Goal: Information Seeking & Learning: Learn about a topic

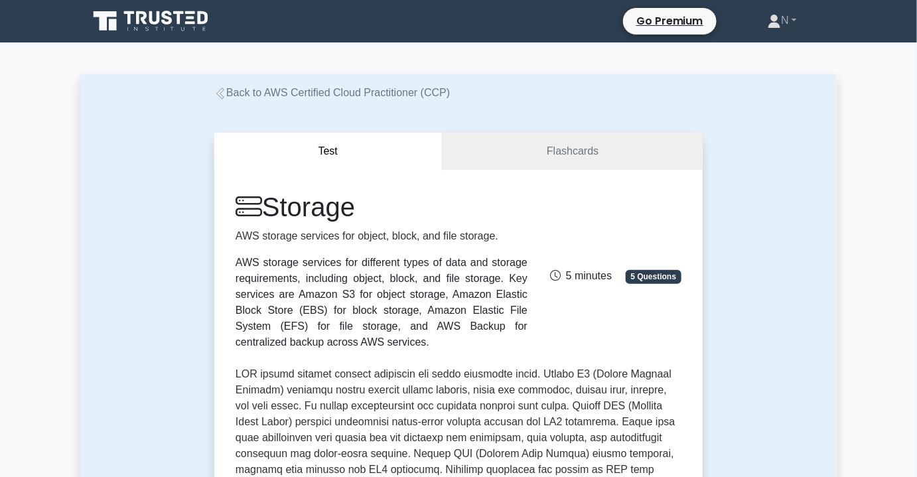
click at [346, 95] on link "Back to AWS Certified Cloud Practitioner (CCP)" at bounding box center [332, 92] width 236 height 11
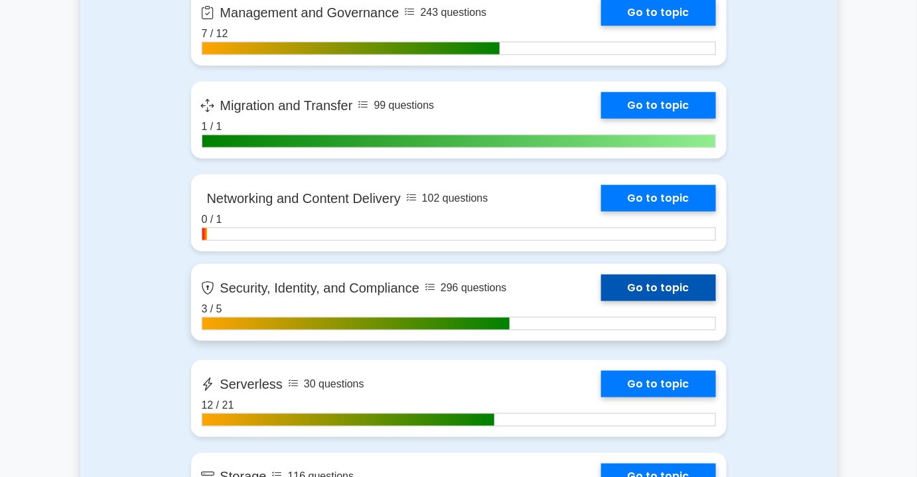
scroll to position [2292, 0]
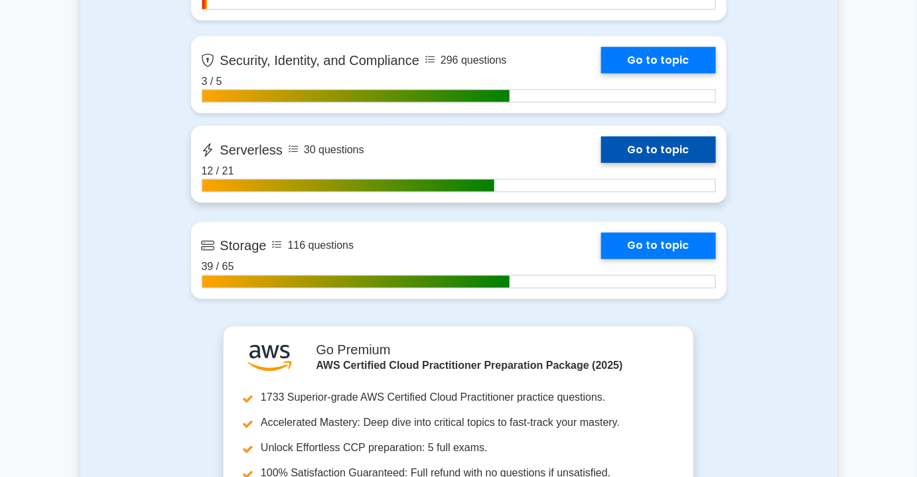
click at [601, 153] on link "Go to topic" at bounding box center [658, 150] width 115 height 27
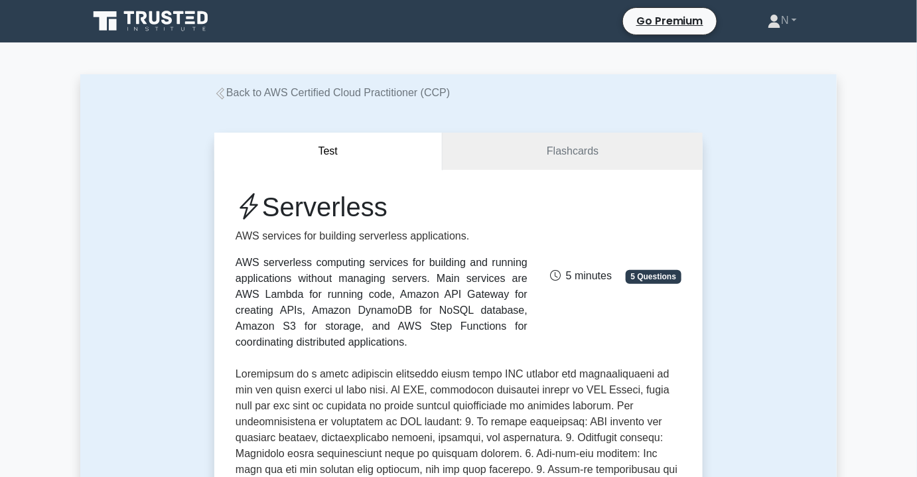
click at [323, 95] on link "Back to AWS Certified Cloud Practitioner (CCP)" at bounding box center [332, 92] width 236 height 11
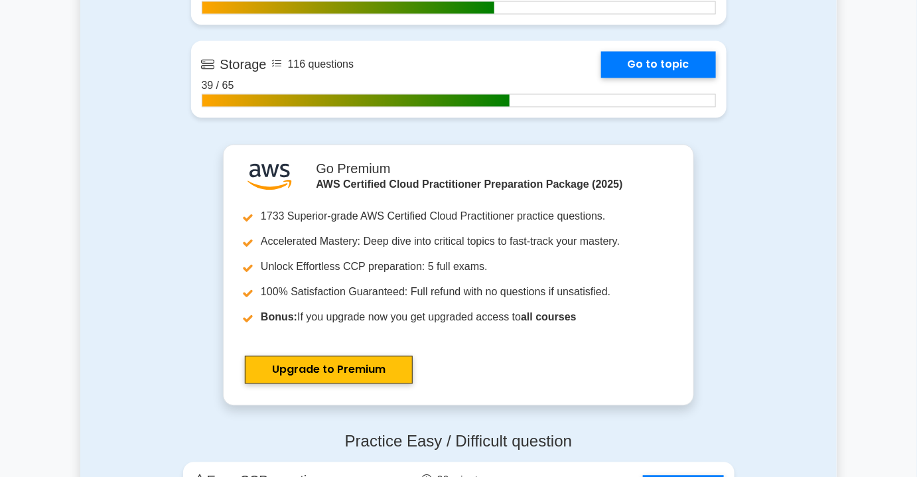
scroll to position [2232, 0]
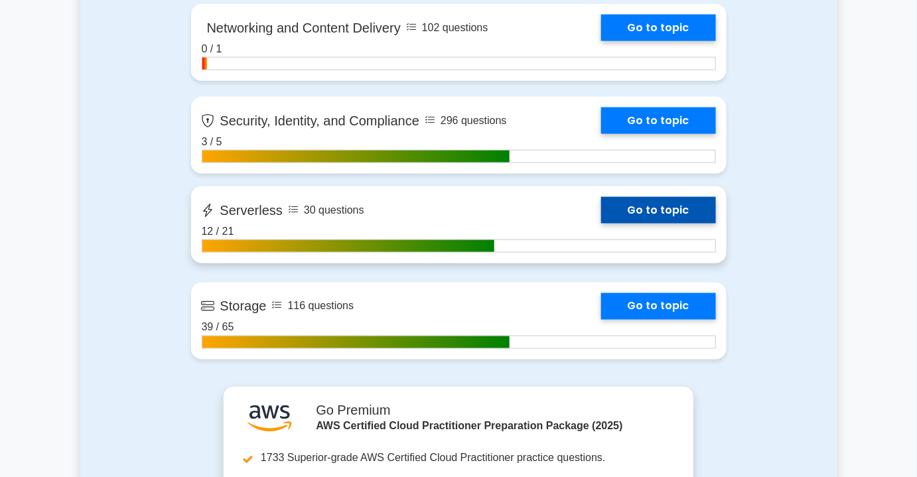
click at [601, 224] on link "Go to topic" at bounding box center [658, 210] width 115 height 27
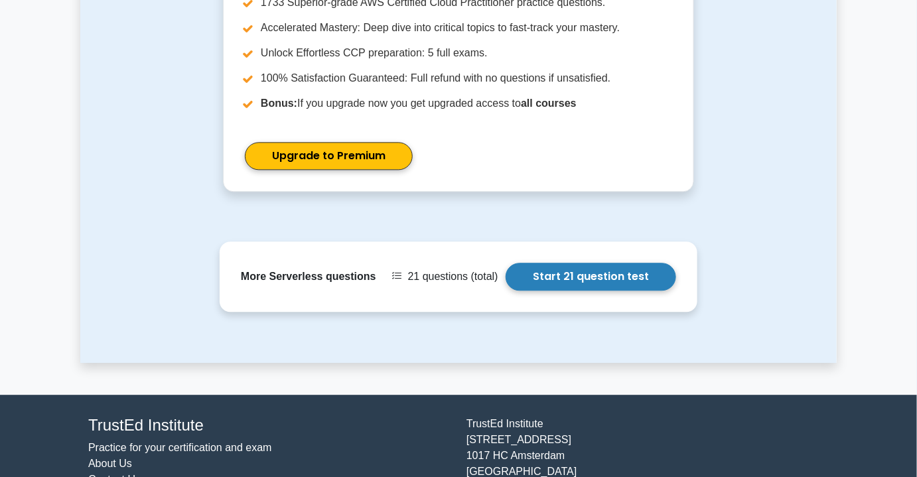
scroll to position [965, 0]
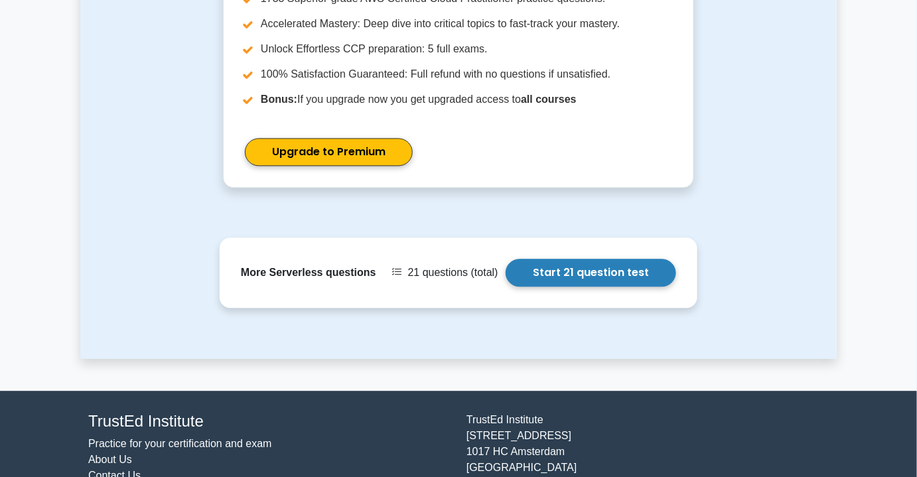
click at [548, 259] on link "Start 21 question test" at bounding box center [591, 273] width 171 height 28
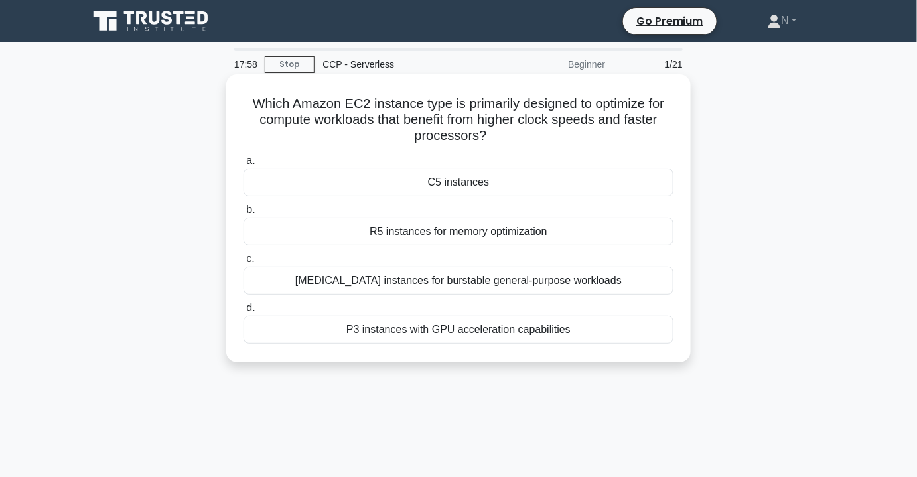
click at [463, 191] on div "C5 instances" at bounding box center [459, 183] width 430 height 28
click at [244, 165] on input "a. C5 instances" at bounding box center [244, 161] width 0 height 9
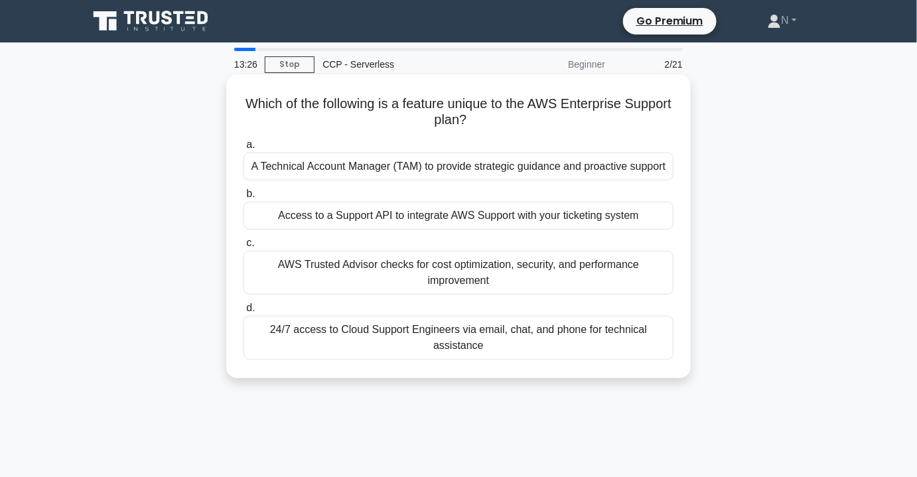
click at [512, 131] on div "Which of the following is a feature unique to the AWS Enterprise Support plan? …" at bounding box center [459, 226] width 454 height 293
click at [546, 123] on h5 "Which of the following is a feature unique to the AWS Enterprise Support plan? …" at bounding box center [458, 112] width 433 height 33
click at [482, 123] on icon ".spinner_0XTQ{transform-origin:center;animation:spinner_y6GP .75s linear infini…" at bounding box center [475, 121] width 16 height 16
click at [482, 121] on icon ".spinner_0XTQ{transform-origin:center;animation:spinner_y6GP .75s linear infini…" at bounding box center [475, 121] width 16 height 16
click at [455, 169] on div "A Technical Account Manager (TAM) to provide strategic guidance and proactive s…" at bounding box center [459, 167] width 430 height 28
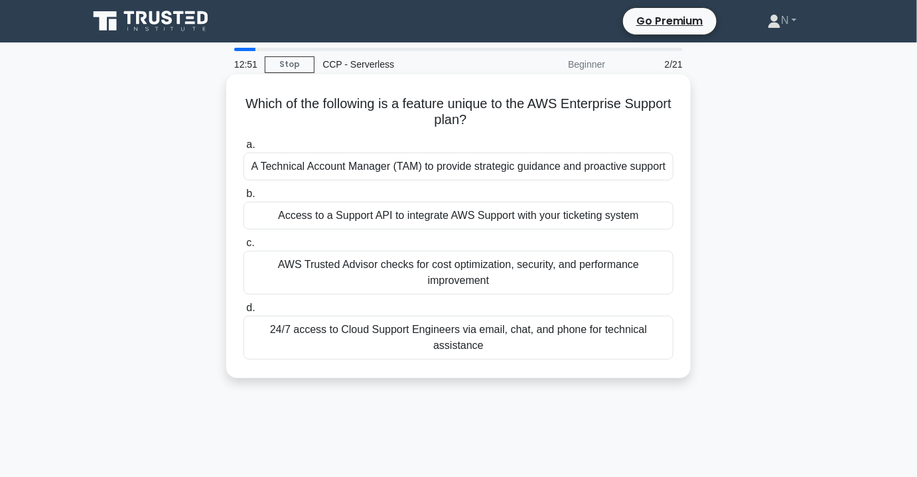
click at [244, 149] on input "a. A Technical Account Manager (TAM) to provide strategic guidance and proactiv…" at bounding box center [244, 145] width 0 height 9
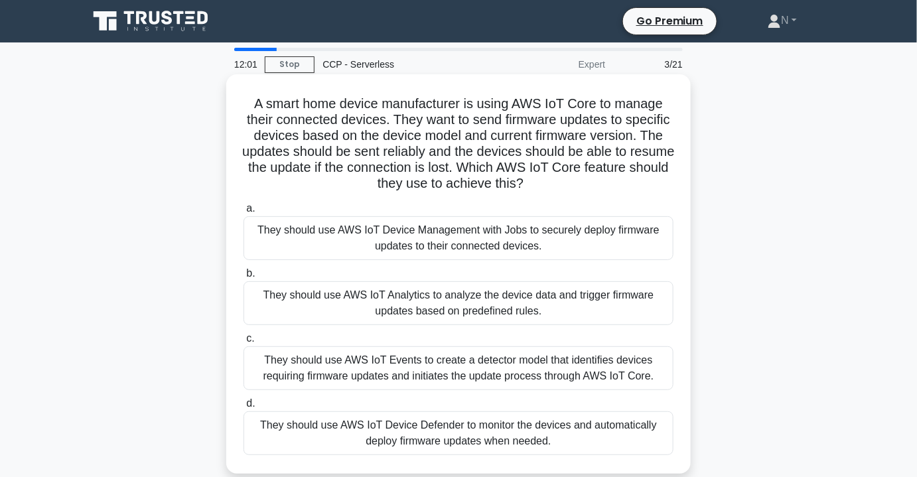
drag, startPoint x: 250, startPoint y: 106, endPoint x: 595, endPoint y: 182, distance: 353.4
click at [595, 182] on h5 "A smart home device manufacturer is using AWS IoT Core to manage their connecte…" at bounding box center [458, 144] width 433 height 97
click at [540, 182] on icon ".spinner_0XTQ{transform-origin:center;animation:spinner_y6GP .75s linear infini…" at bounding box center [532, 185] width 16 height 16
click at [586, 184] on h5 "A smart home device manufacturer is using AWS IoT Core to manage their connecte…" at bounding box center [458, 144] width 433 height 97
drag, startPoint x: 415, startPoint y: 124, endPoint x: 605, endPoint y: 190, distance: 201.1
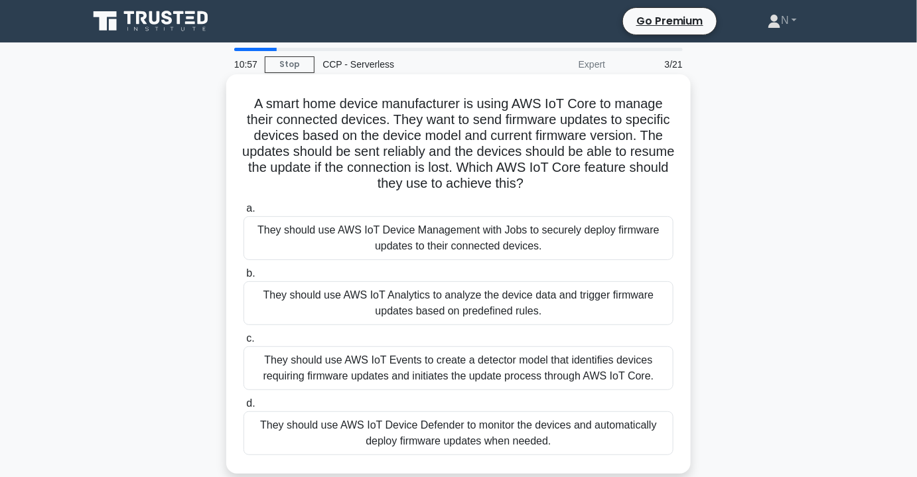
click at [605, 190] on h5 "A smart home device manufacturer is using AWS IoT Core to manage their connecte…" at bounding box center [458, 144] width 433 height 97
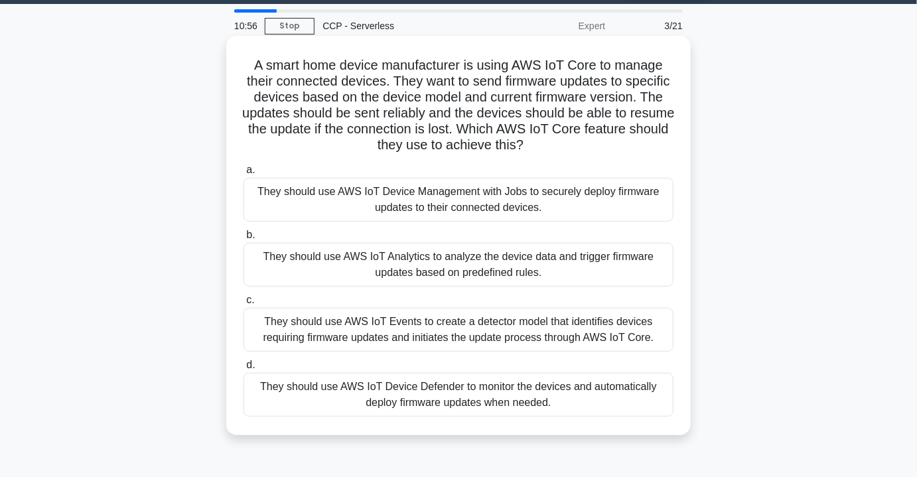
scroll to position [60, 0]
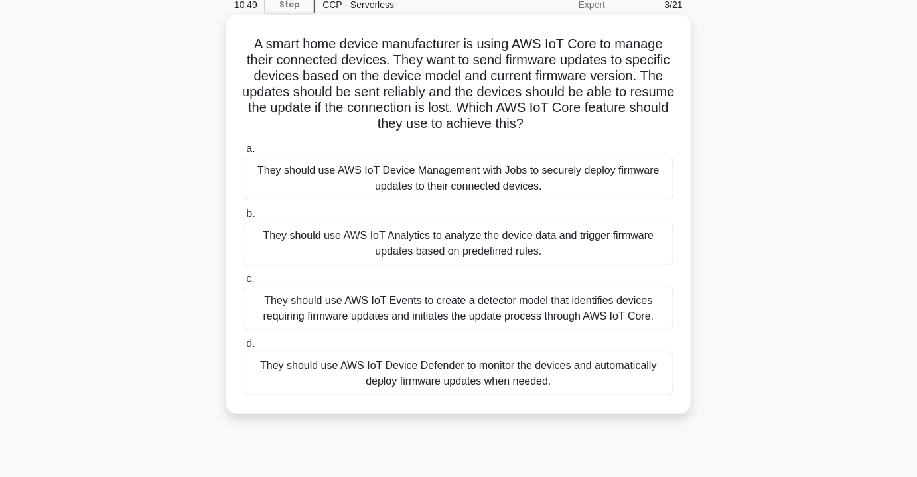
click at [472, 307] on div "They should use AWS IoT Events to create a detector model that identifies devic…" at bounding box center [459, 309] width 430 height 44
click at [244, 283] on input "c. They should use AWS IoT Events to create a detector model that identifies de…" at bounding box center [244, 279] width 0 height 9
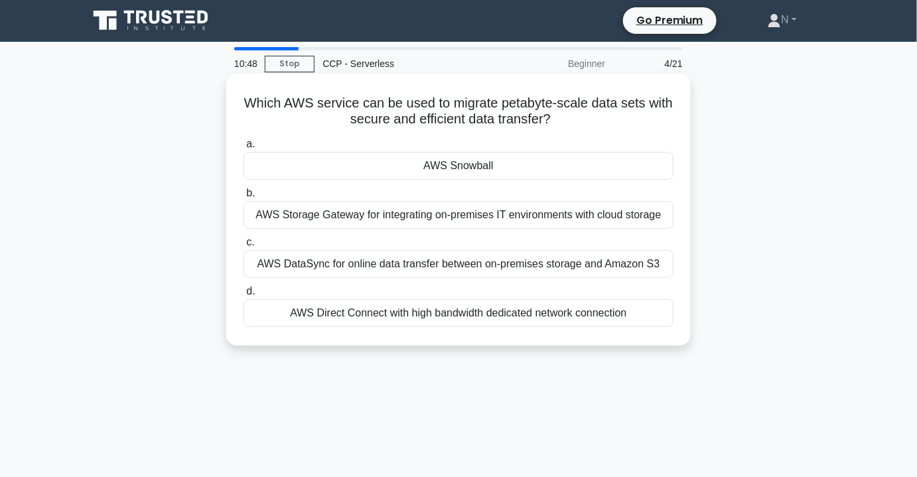
scroll to position [0, 0]
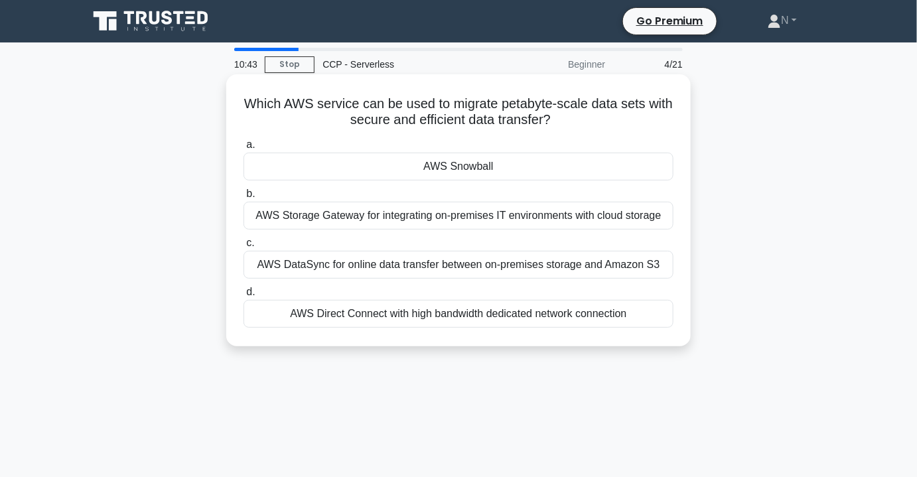
click at [429, 165] on div "AWS Snowball" at bounding box center [459, 167] width 430 height 28
click at [244, 149] on input "a. AWS Snowball" at bounding box center [244, 145] width 0 height 9
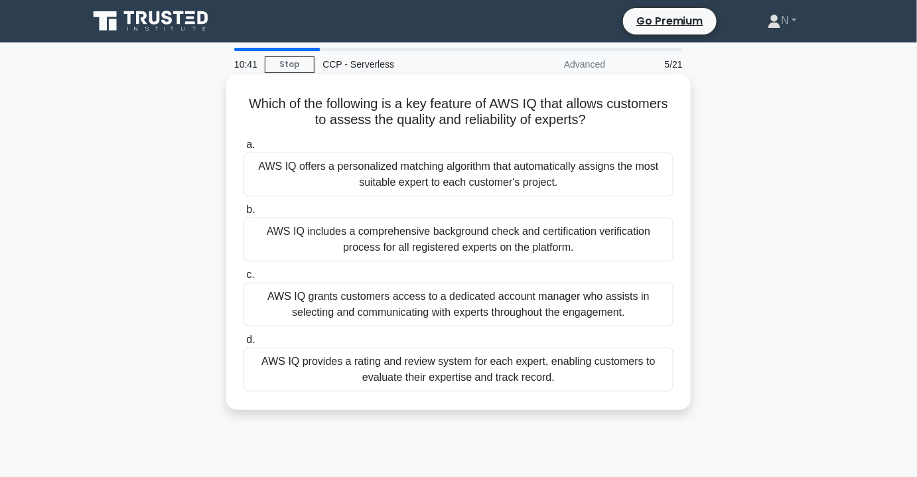
drag, startPoint x: 240, startPoint y: 108, endPoint x: 606, endPoint y: 129, distance: 367.0
click at [606, 129] on div "Which of the following is a key feature of AWS IQ that allows customers to asse…" at bounding box center [459, 242] width 454 height 325
click at [593, 121] on icon ".spinner_0XTQ{transform-origin:center;animation:spinner_y6GP .75s linear infini…" at bounding box center [594, 121] width 16 height 16
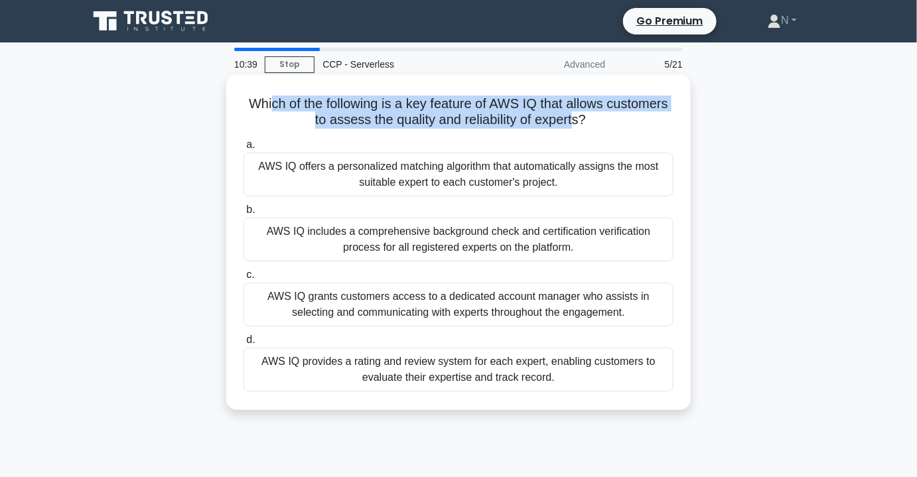
drag, startPoint x: 571, startPoint y: 121, endPoint x: 266, endPoint y: 90, distance: 306.2
click at [266, 90] on div "Which of the following is a key feature of AWS IQ that allows customers to asse…" at bounding box center [459, 242] width 454 height 325
click at [443, 94] on div "Which of the following is a key feature of AWS IQ that allows customers to asse…" at bounding box center [459, 242] width 454 height 325
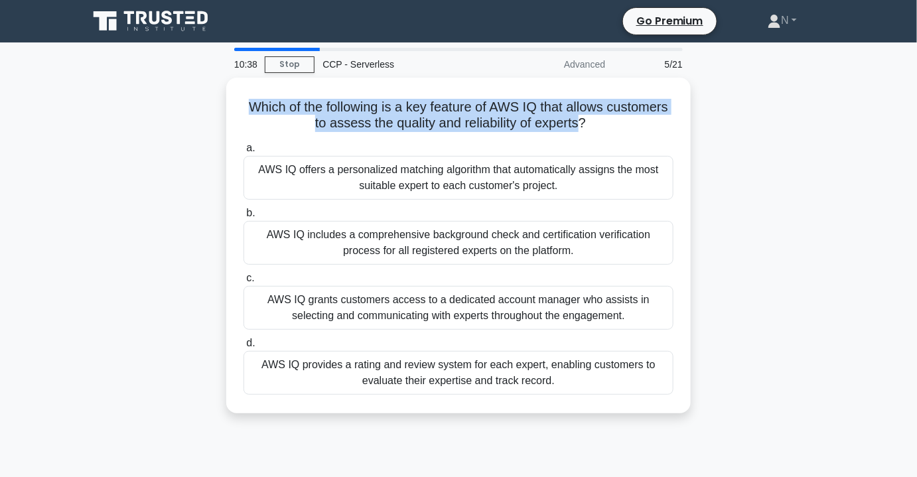
drag, startPoint x: 582, startPoint y: 116, endPoint x: 208, endPoint y: 95, distance: 374.2
click at [208, 95] on div "Which of the following is a key feature of AWS IQ that allows customers to asse…" at bounding box center [458, 254] width 757 height 352
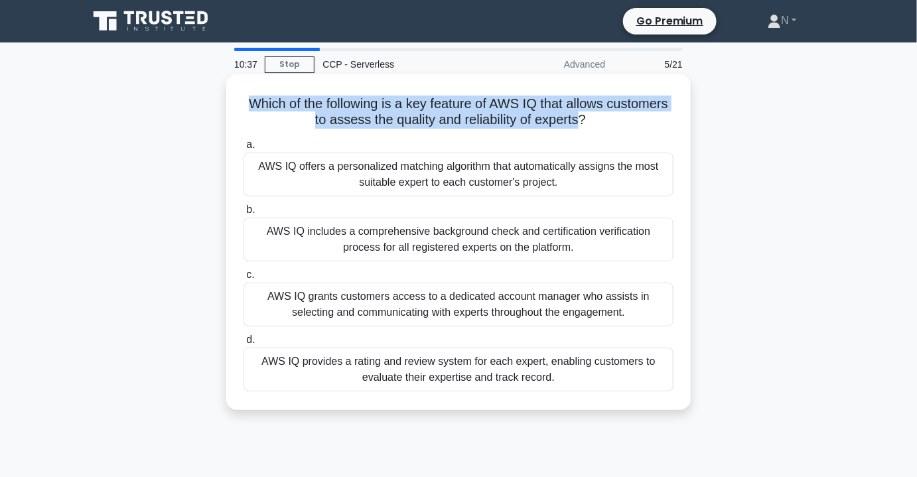
click at [257, 104] on h5 "Which of the following is a key feature of AWS IQ that allows customers to asse…" at bounding box center [458, 112] width 433 height 33
drag, startPoint x: 244, startPoint y: 104, endPoint x: 583, endPoint y: 122, distance: 339.6
click at [583, 122] on h5 "Which of the following is a key feature of AWS IQ that allows customers to asse…" at bounding box center [458, 112] width 433 height 33
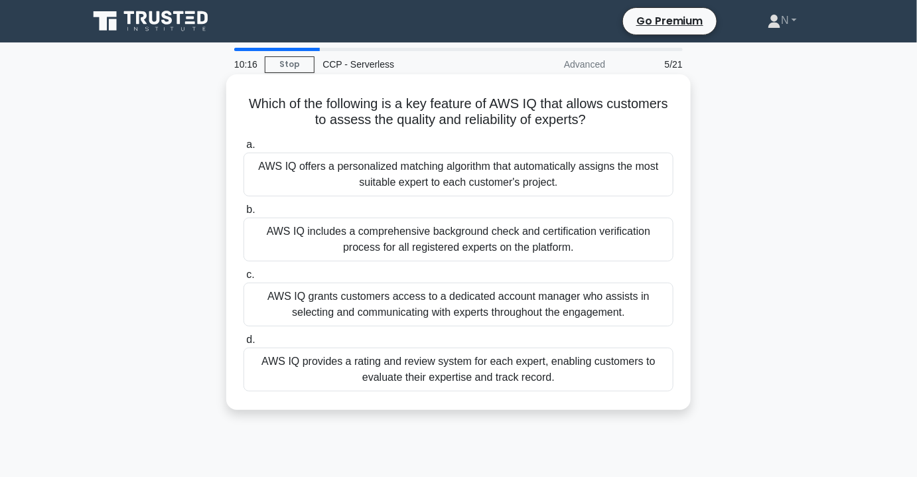
click at [634, 122] on h5 "Which of the following is a key feature of AWS IQ that allows customers to asse…" at bounding box center [458, 112] width 433 height 33
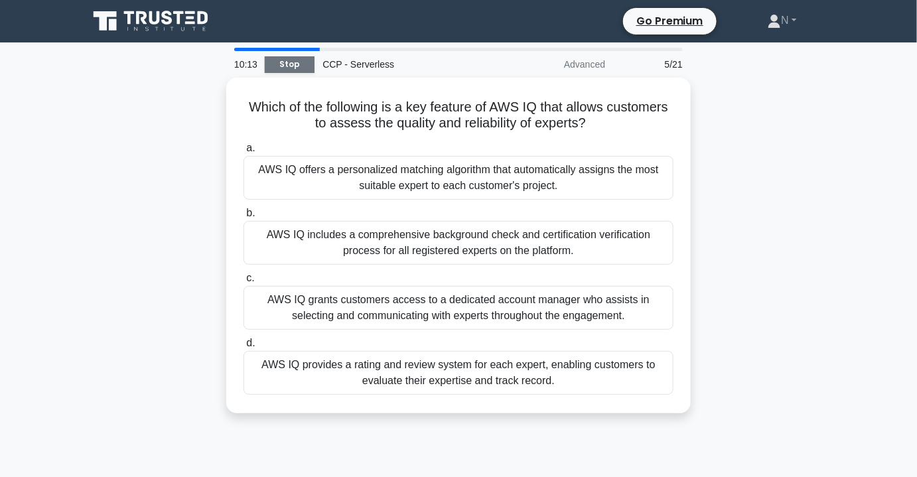
click at [283, 61] on link "Stop" at bounding box center [290, 64] width 50 height 17
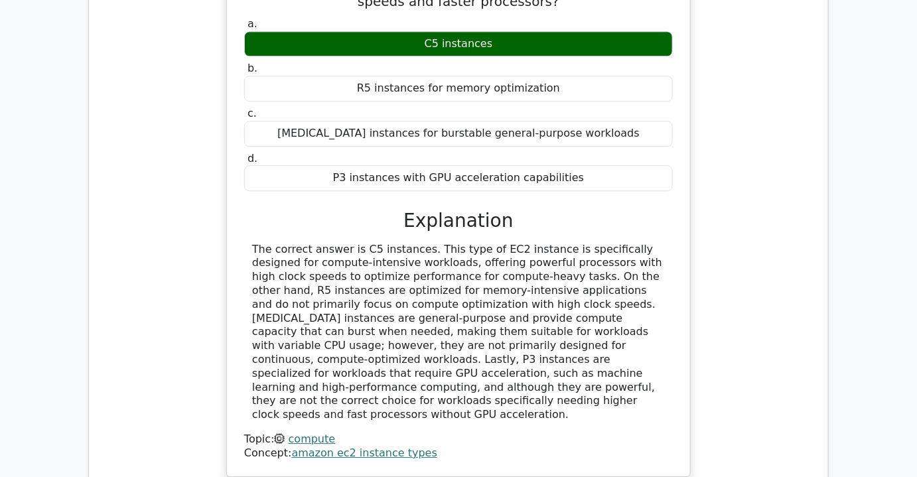
scroll to position [1508, 0]
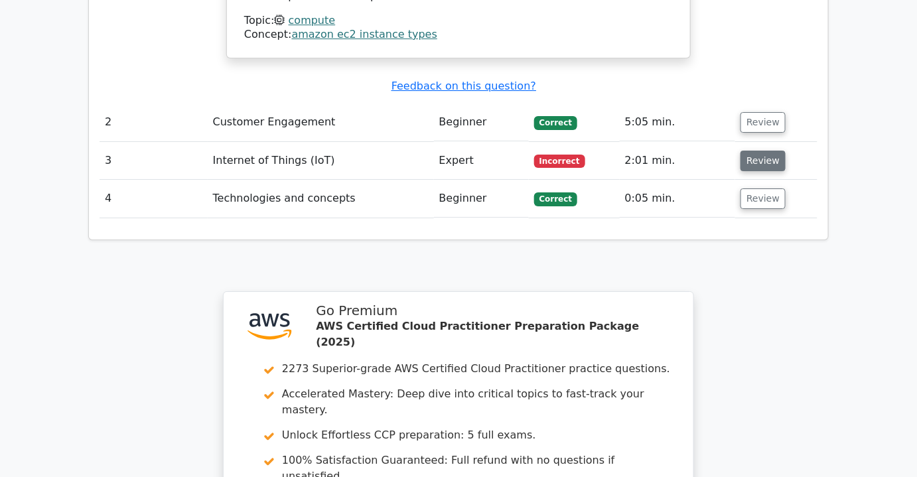
click at [764, 151] on button "Review" at bounding box center [763, 161] width 45 height 21
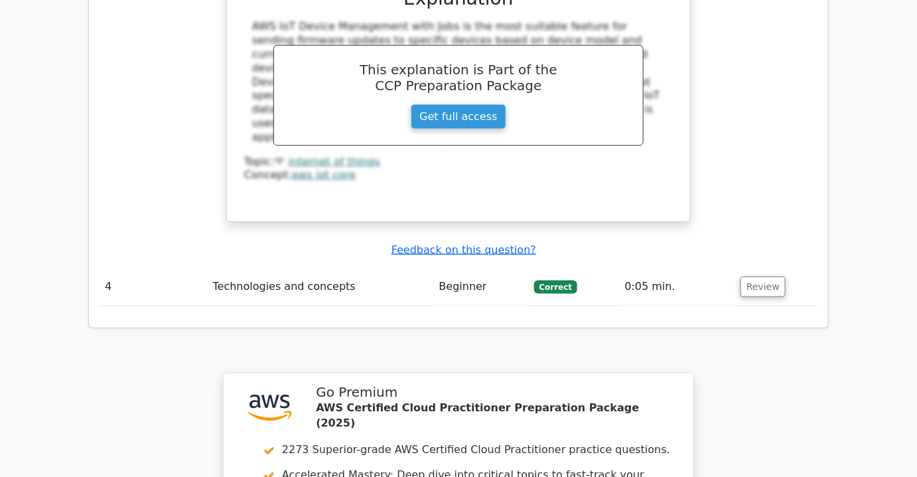
scroll to position [2433, 0]
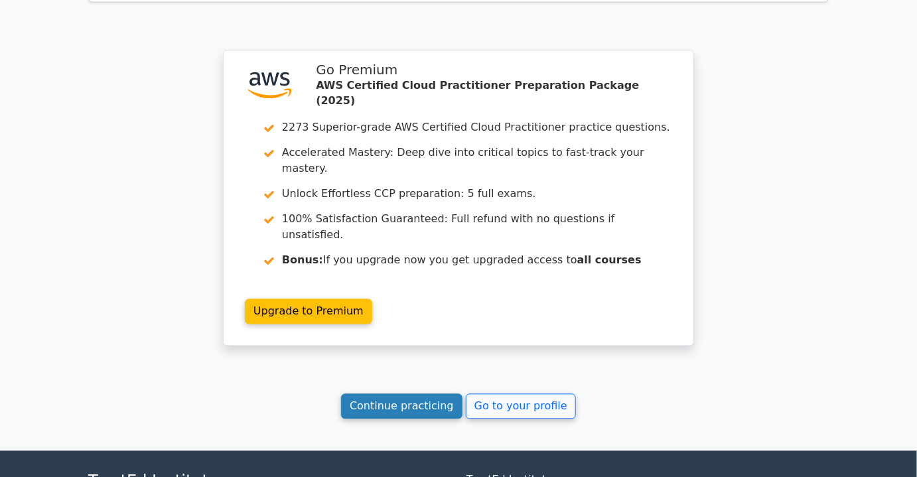
click at [400, 394] on link "Continue practicing" at bounding box center [401, 406] width 121 height 25
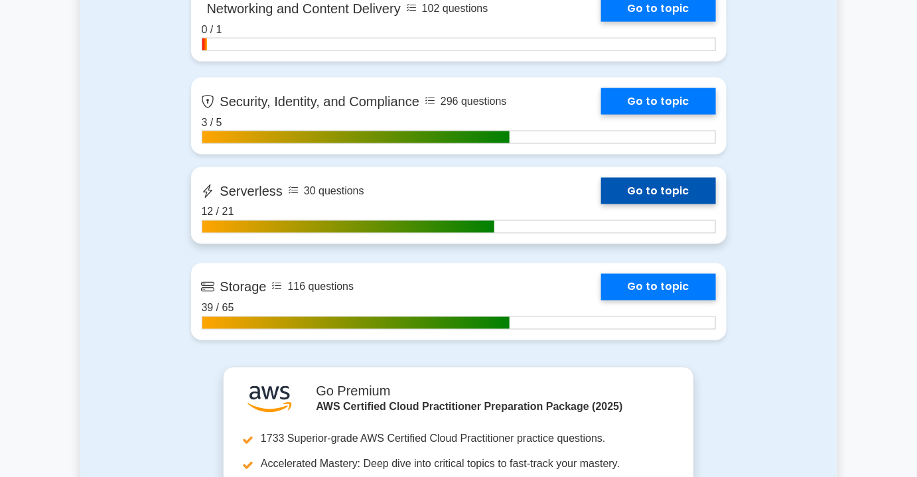
scroll to position [2274, 0]
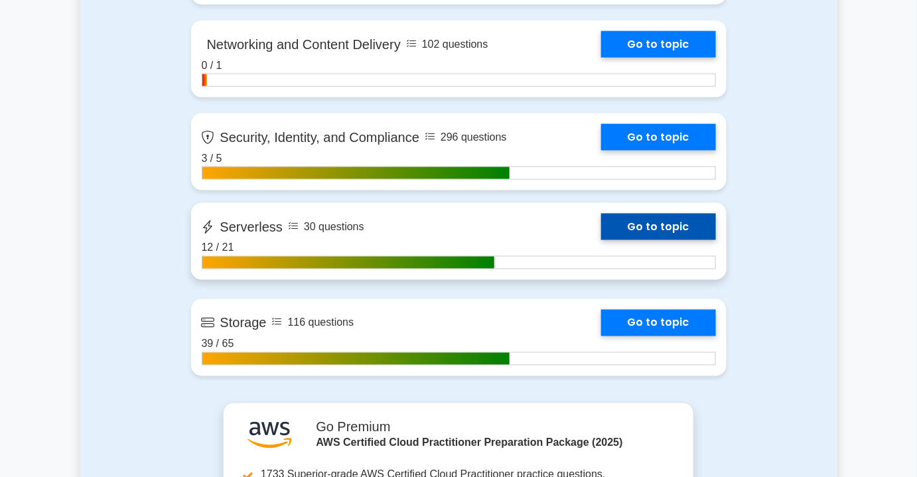
click at [601, 232] on link "Go to topic" at bounding box center [658, 227] width 115 height 27
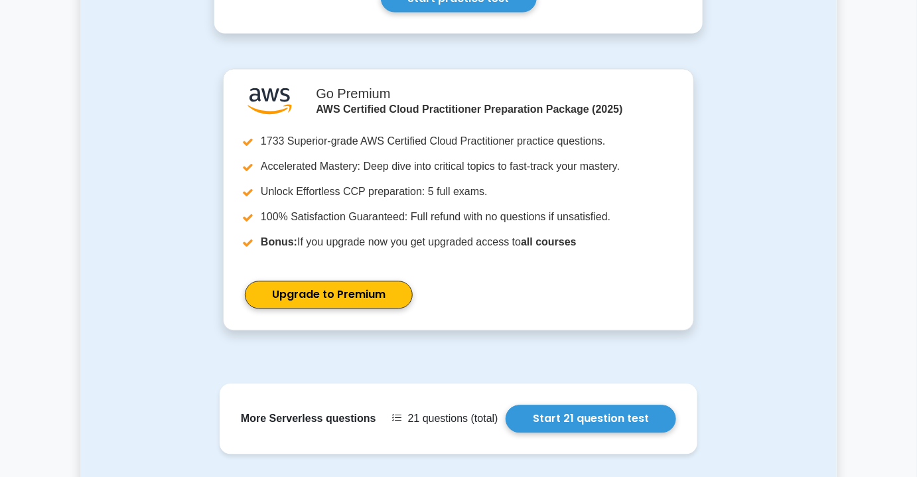
scroll to position [946, 0]
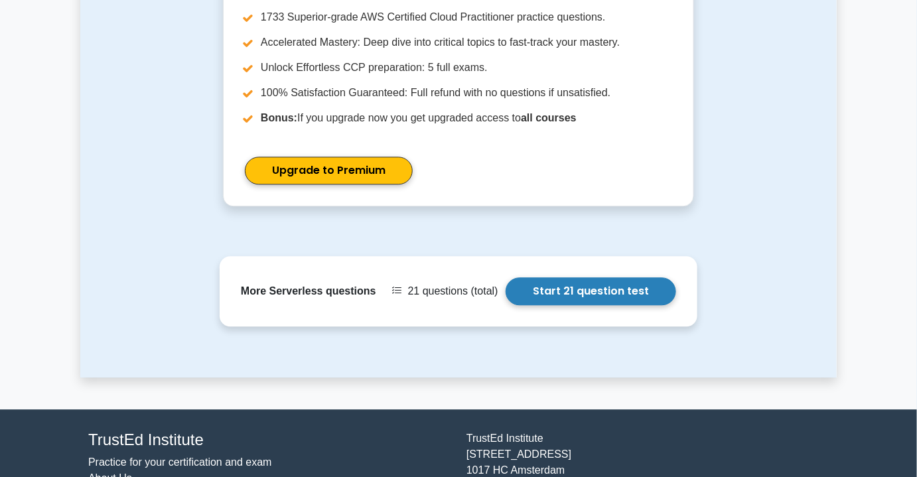
click at [589, 277] on link "Start 21 question test" at bounding box center [591, 291] width 171 height 28
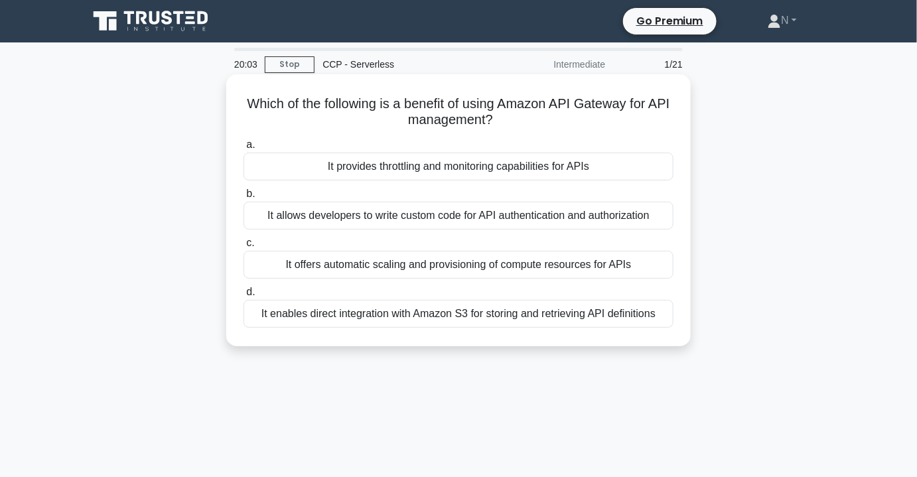
drag, startPoint x: 252, startPoint y: 104, endPoint x: 524, endPoint y: 126, distance: 273.0
click at [524, 126] on h5 "Which of the following is a benefit of using Amazon API Gateway for API managem…" at bounding box center [458, 112] width 433 height 33
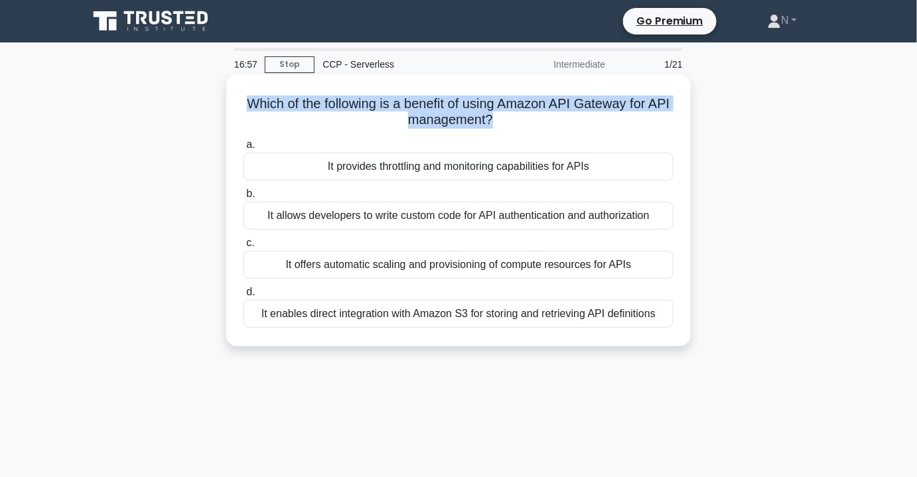
drag, startPoint x: 237, startPoint y: 102, endPoint x: 501, endPoint y: 119, distance: 264.7
click at [501, 119] on div "Which of the following is a benefit of using Amazon API Gateway for API managem…" at bounding box center [459, 210] width 454 height 261
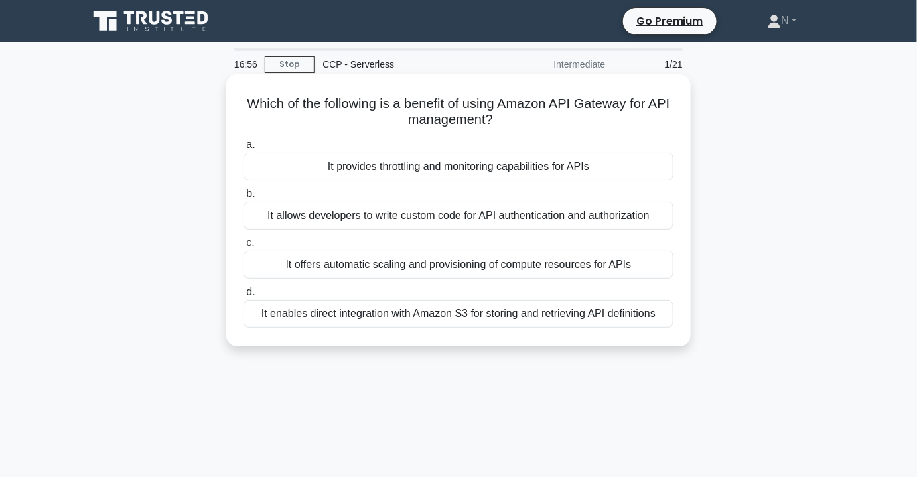
click at [509, 123] on icon ".spinner_0XTQ{transform-origin:center;animation:spinner_y6GP .75s linear infini…" at bounding box center [501, 121] width 16 height 16
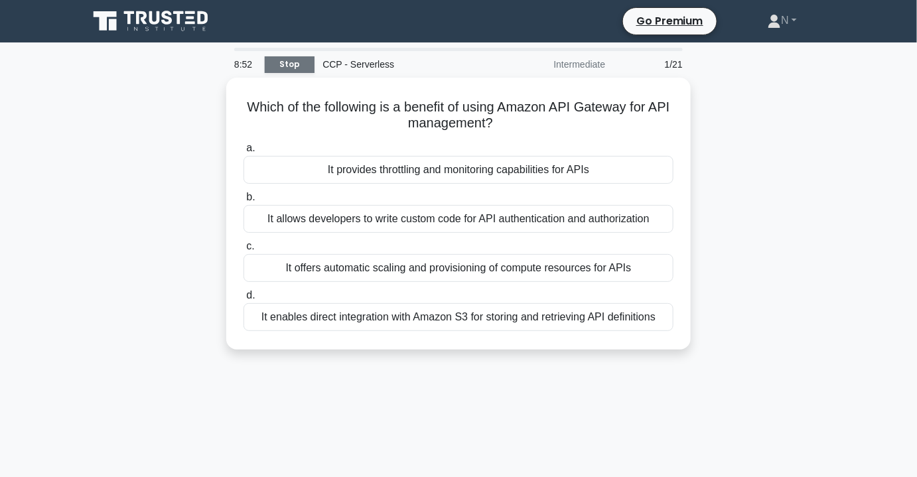
click at [291, 60] on link "Stop" at bounding box center [290, 64] width 50 height 17
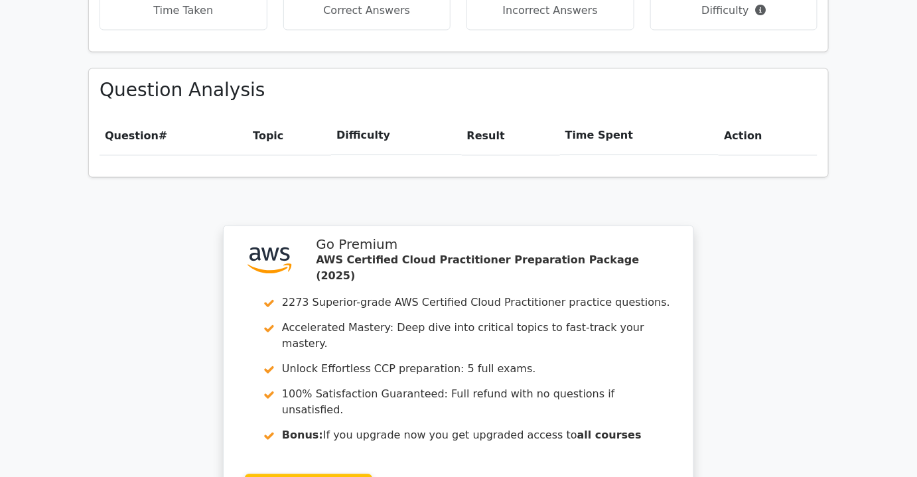
scroll to position [723, 0]
